Goal: Information Seeking & Learning: Learn about a topic

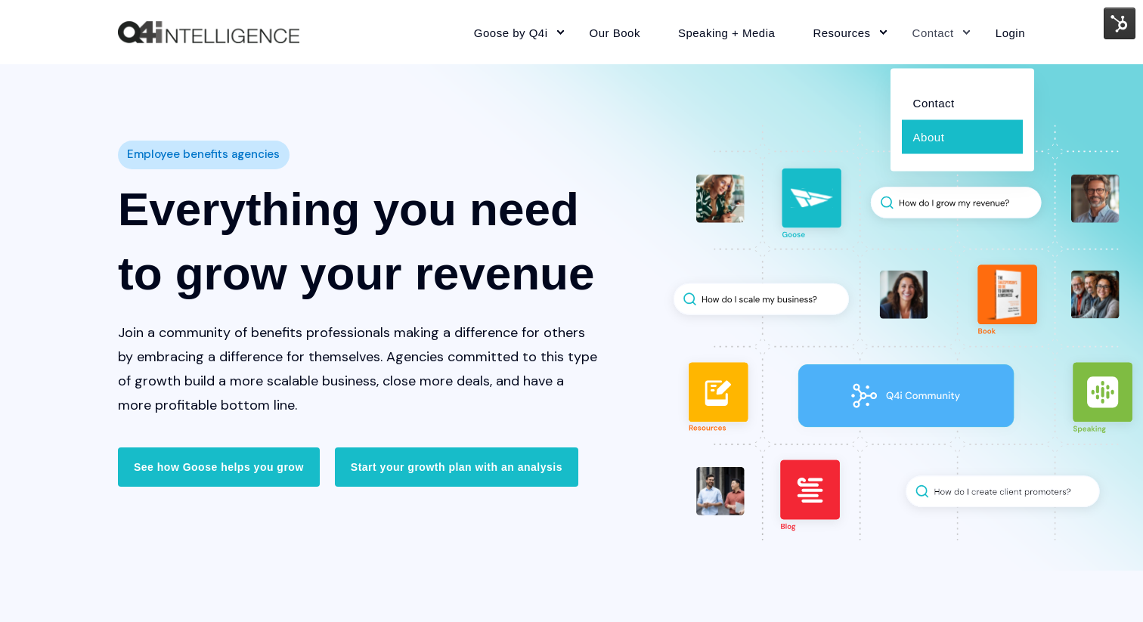
click at [931, 134] on link "About" at bounding box center [962, 136] width 121 height 34
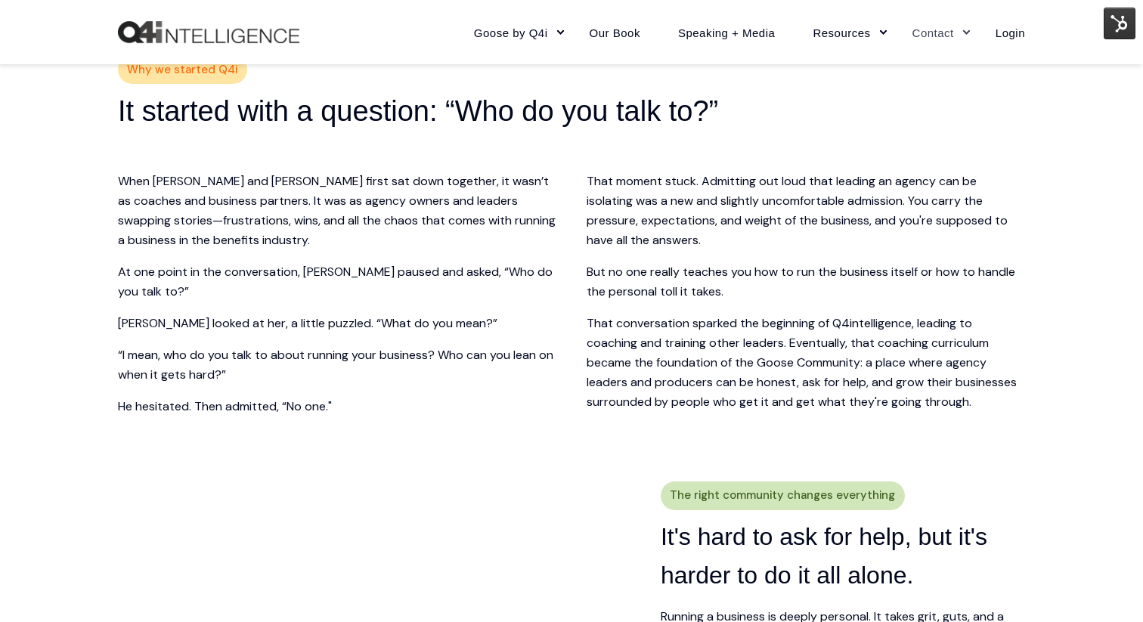
scroll to position [397, 0]
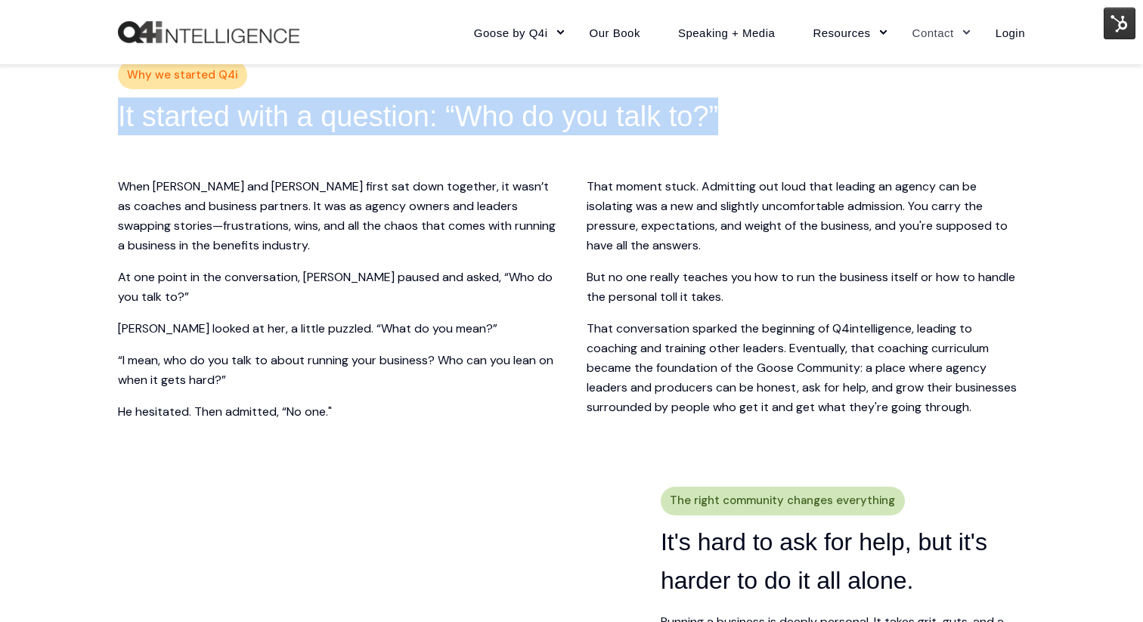
drag, startPoint x: 110, startPoint y: 113, endPoint x: 741, endPoint y: 114, distance: 630.6
click at [741, 114] on div "Why we started Q4i It started with a question: “Who do you talk to?” When [PERS…" at bounding box center [571, 241] width 1143 height 482
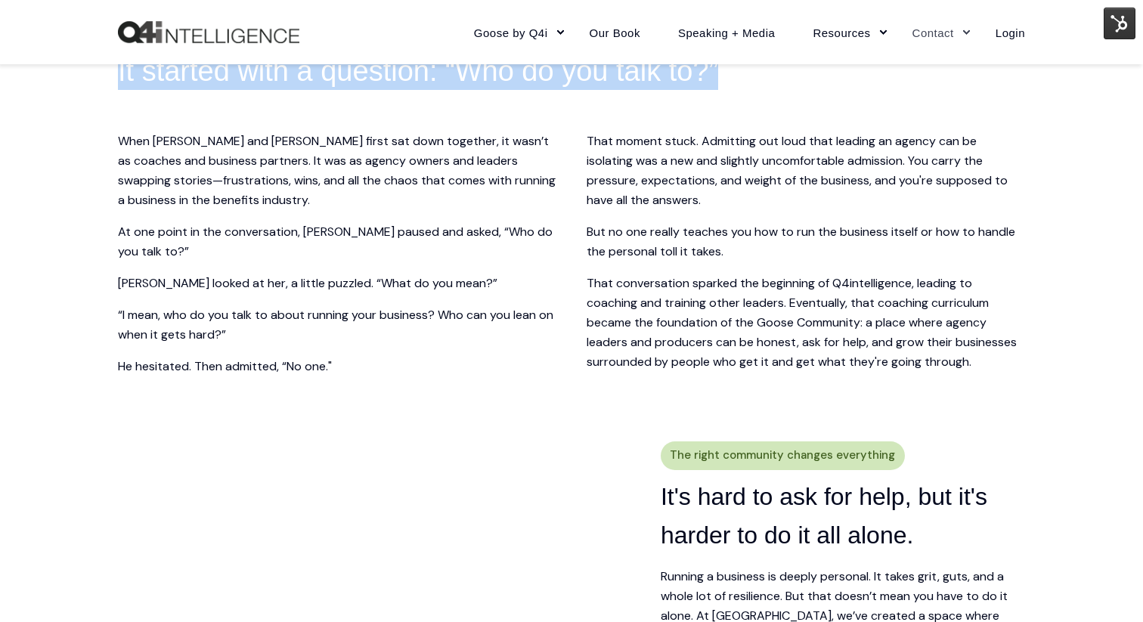
scroll to position [445, 0]
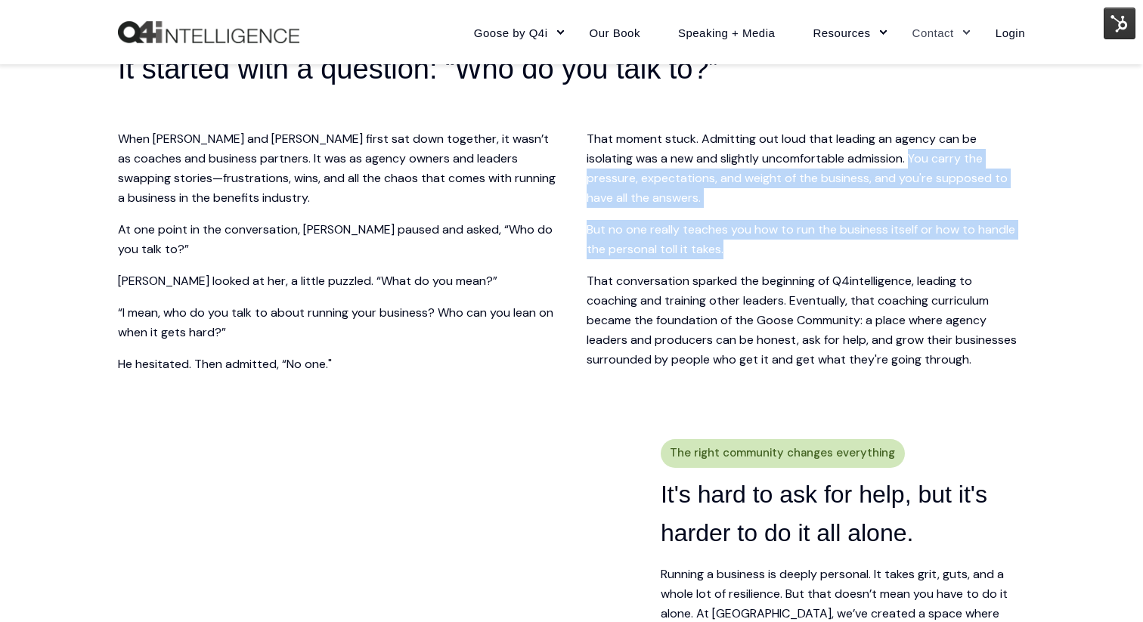
drag, startPoint x: 913, startPoint y: 163, endPoint x: 768, endPoint y: 246, distance: 167.3
click at [768, 246] on div "That moment stuck. Admitting out loud that leading an agency can be isolating w…" at bounding box center [806, 249] width 439 height 240
copy div "You carry the pressure, expectations, and weight of the business, and you're su…"
